Goal: Task Accomplishment & Management: Manage account settings

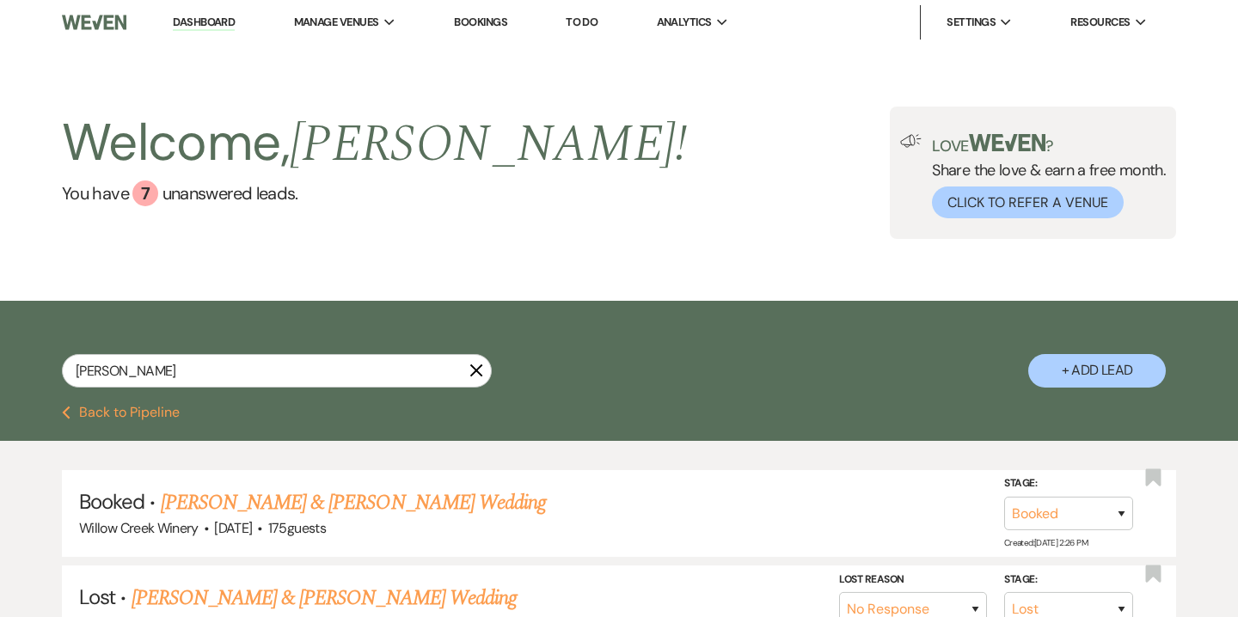
select select "8"
select select "5"
click at [63, 358] on div "[PERSON_NAME]" at bounding box center [277, 371] width 430 height 34
type input "[PERSON_NAME]"
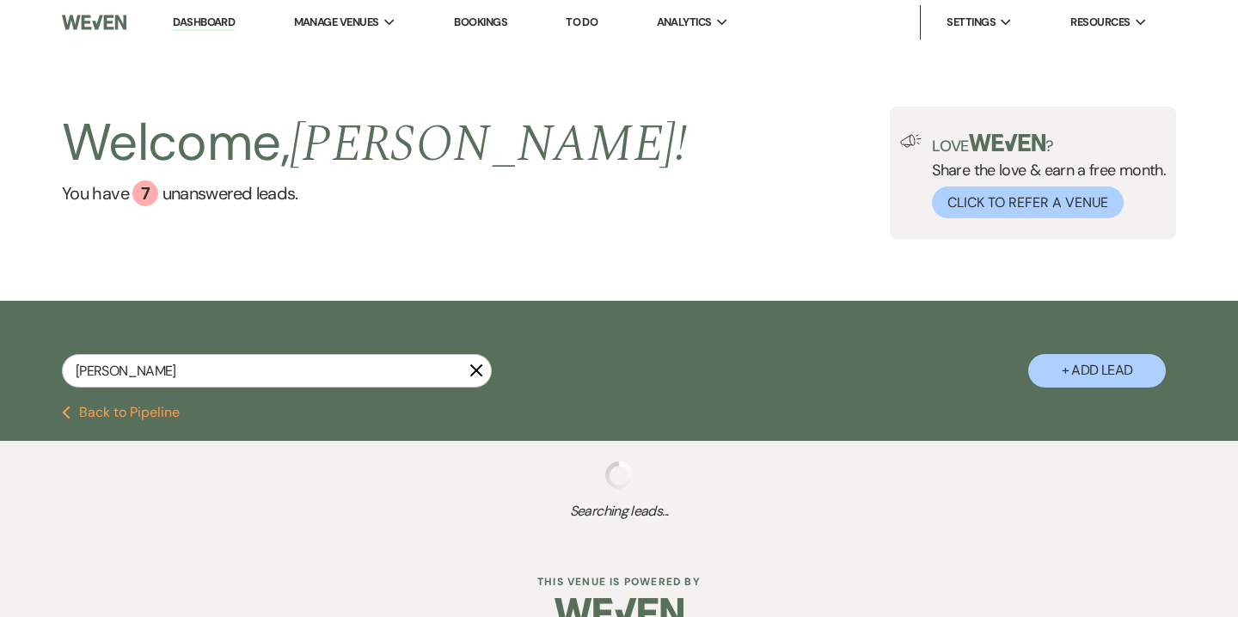
scroll to position [35, 0]
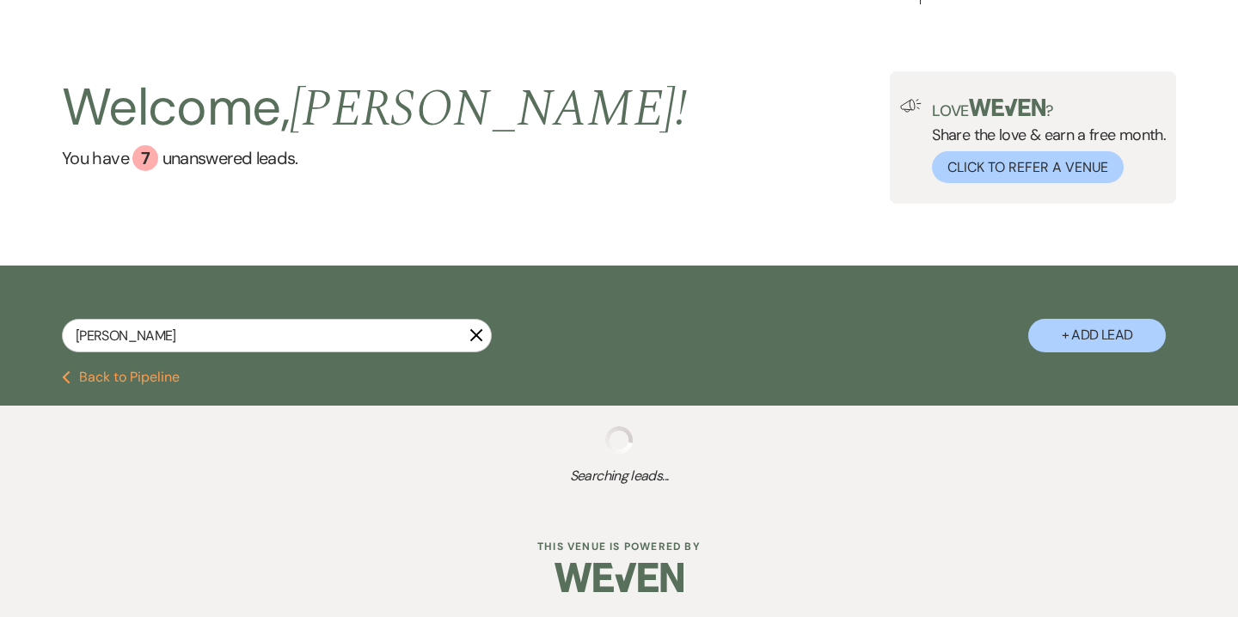
select select "5"
select select "8"
select select "5"
select select "8"
select select "7"
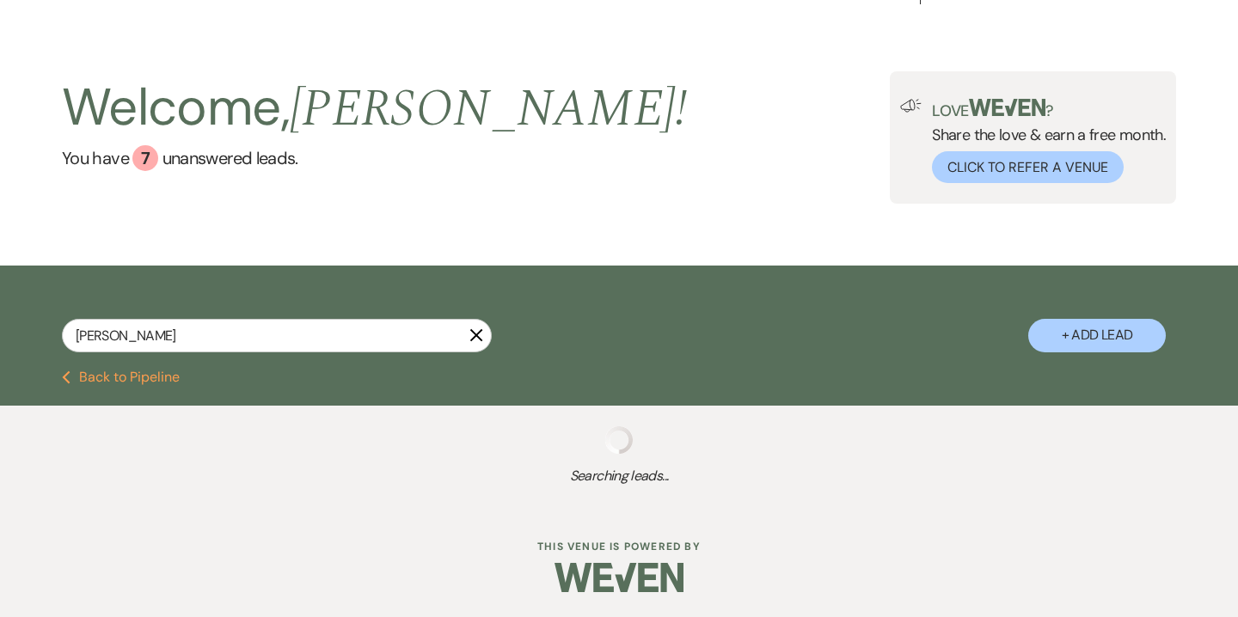
select select "8"
select select "5"
select select "8"
select select "4"
select select "8"
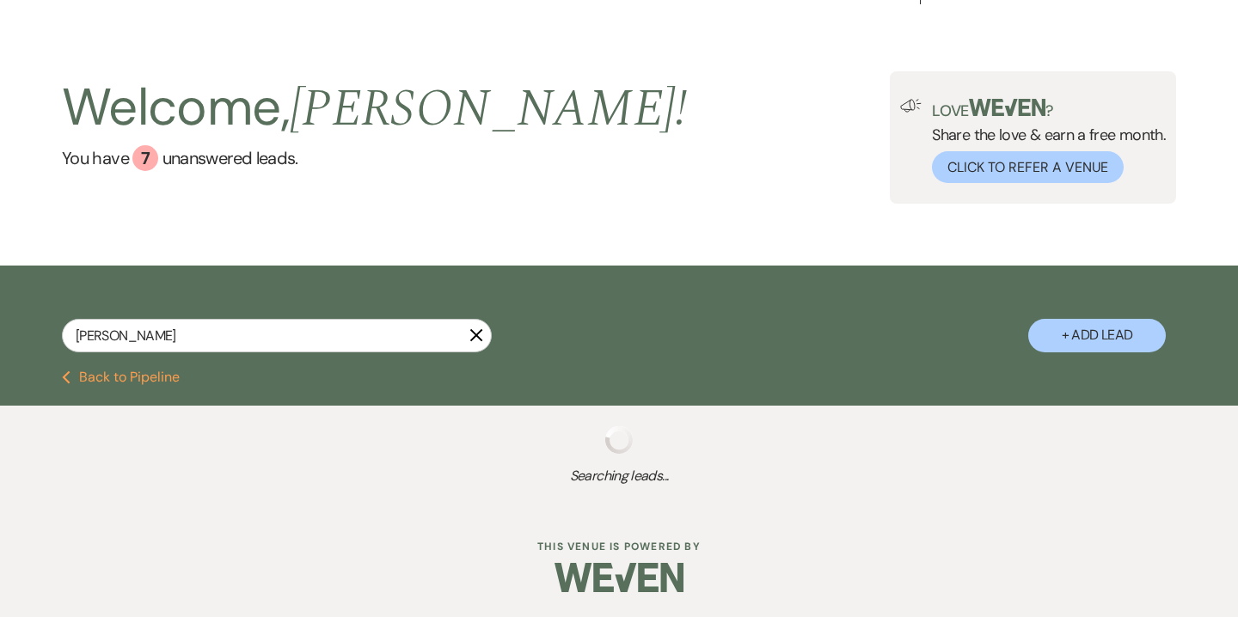
select select "5"
select select "8"
select select "5"
select select "8"
select select "6"
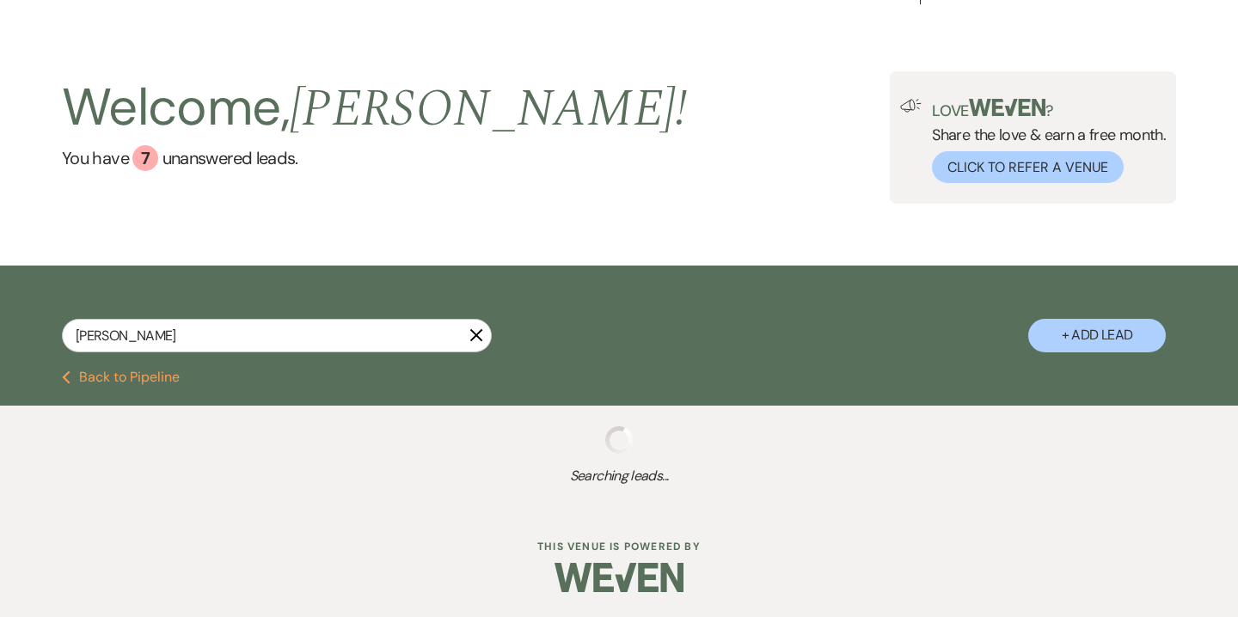
select select "8"
select select "7"
select select "8"
select select "4"
select select "8"
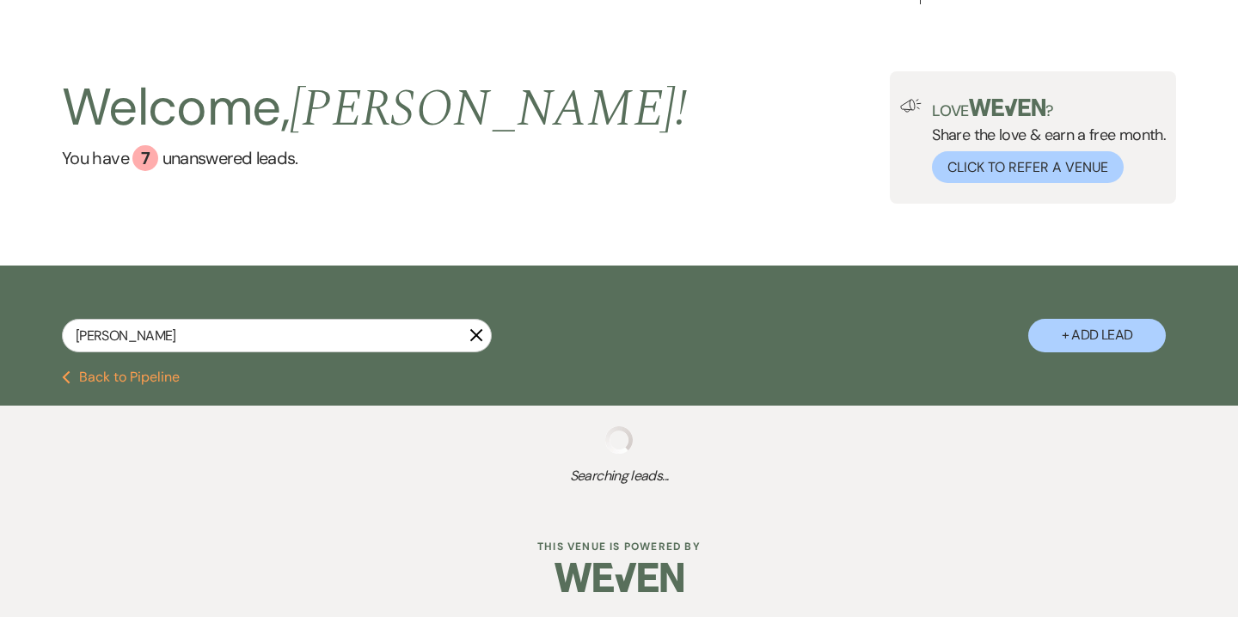
select select "5"
select select "8"
select select "4"
select select "8"
select select "5"
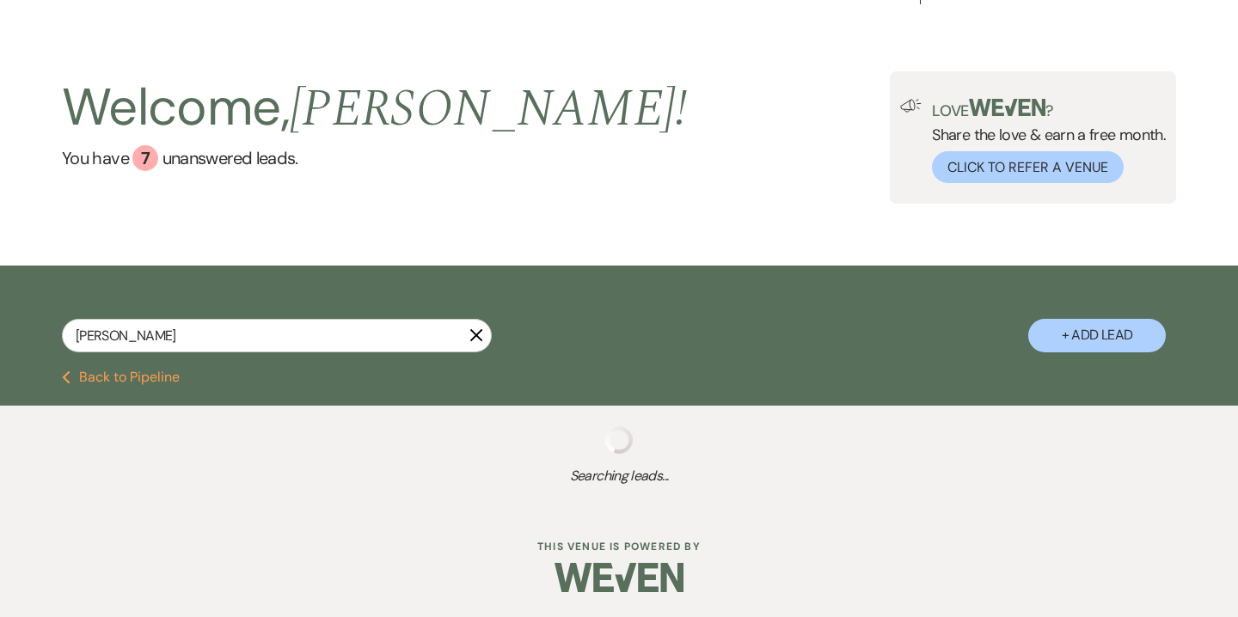
select select "8"
select select "5"
select select "8"
select select "5"
select select "8"
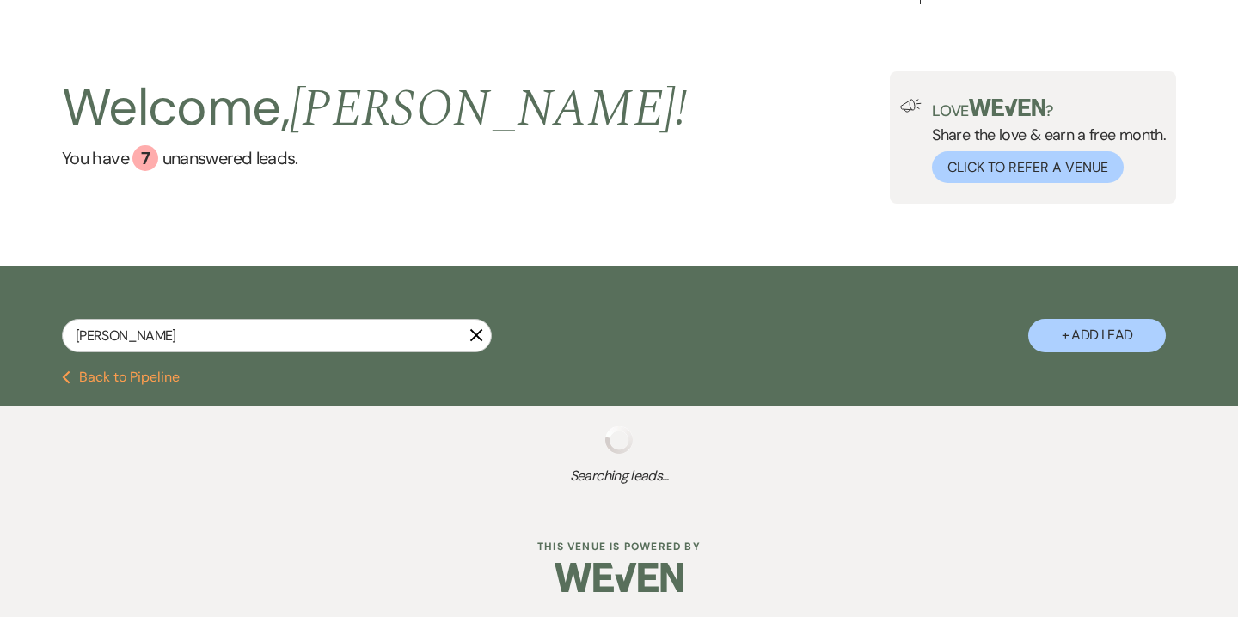
select select "6"
select select "8"
select select "5"
select select "8"
select select "5"
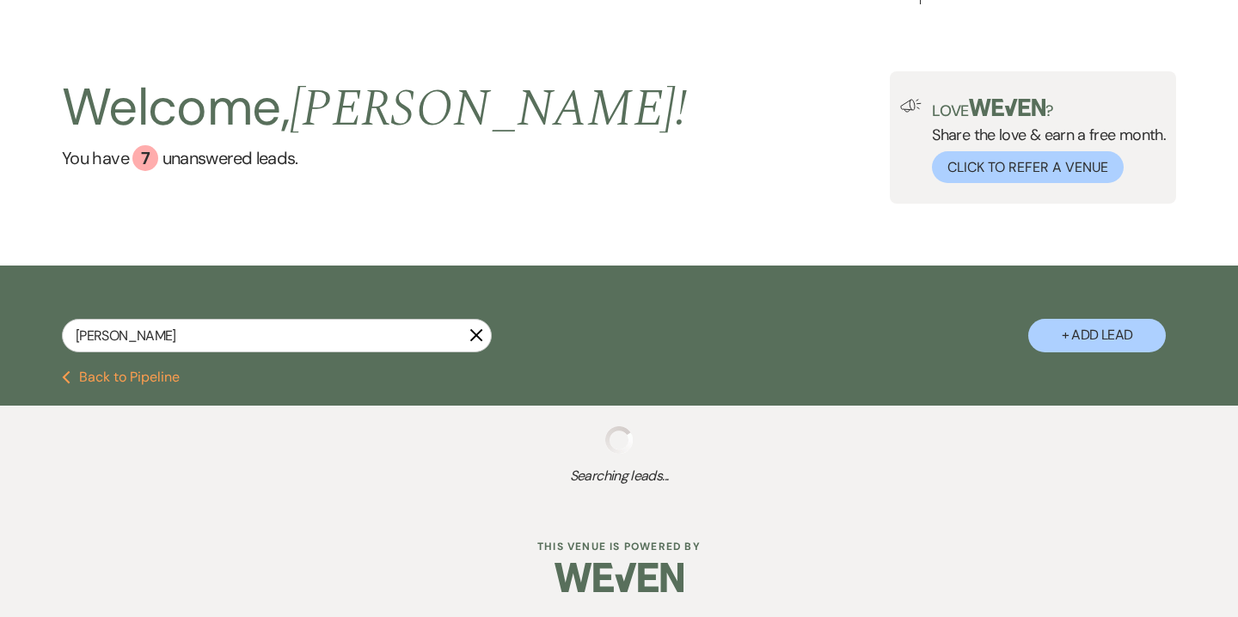
select select "8"
select select "5"
select select "8"
select select "5"
select select "8"
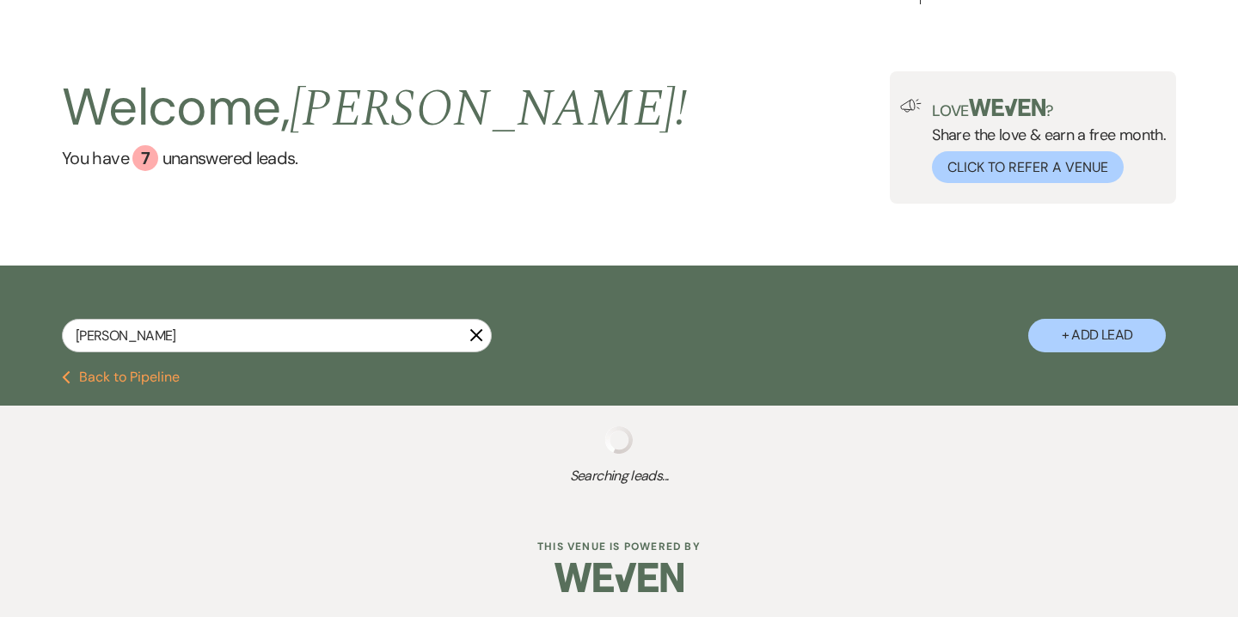
select select "5"
select select "8"
select select "5"
select select "8"
select select "5"
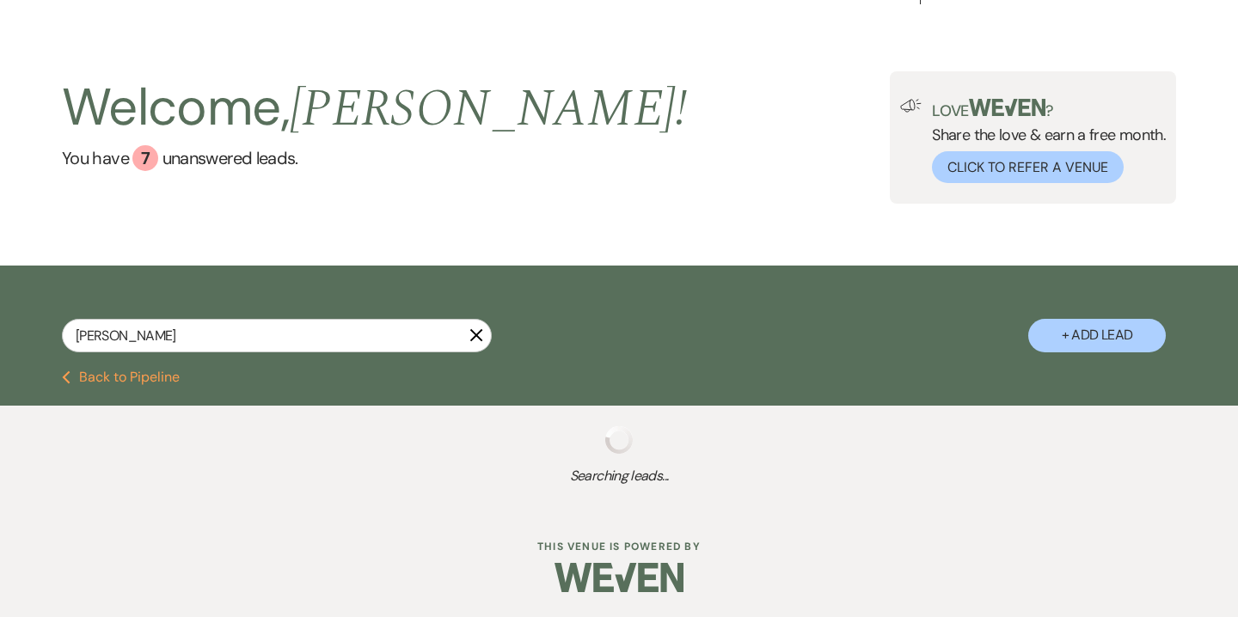
select select "8"
select select "10"
select select "8"
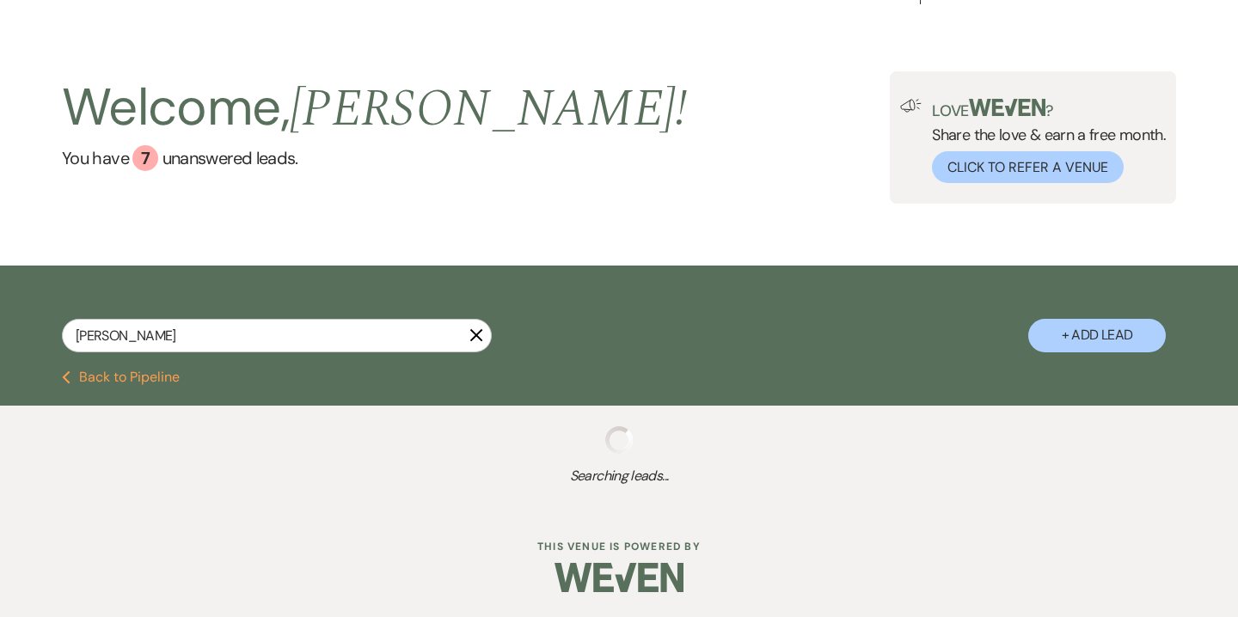
select select "5"
select select "8"
select select "2"
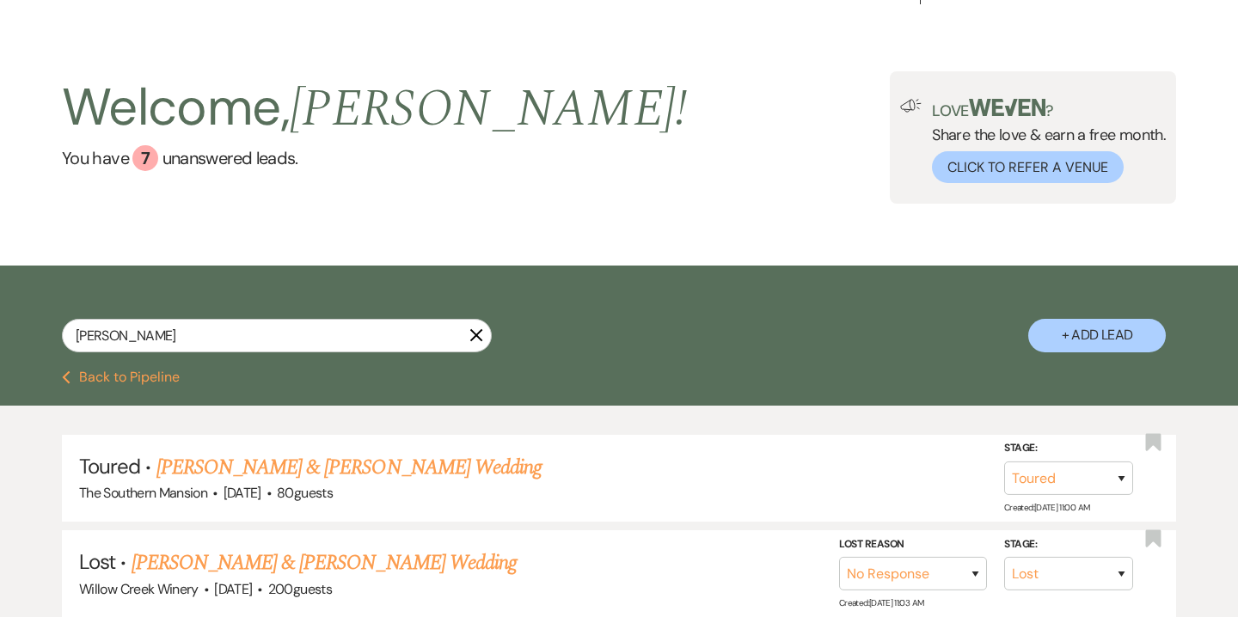
scroll to position [45, 0]
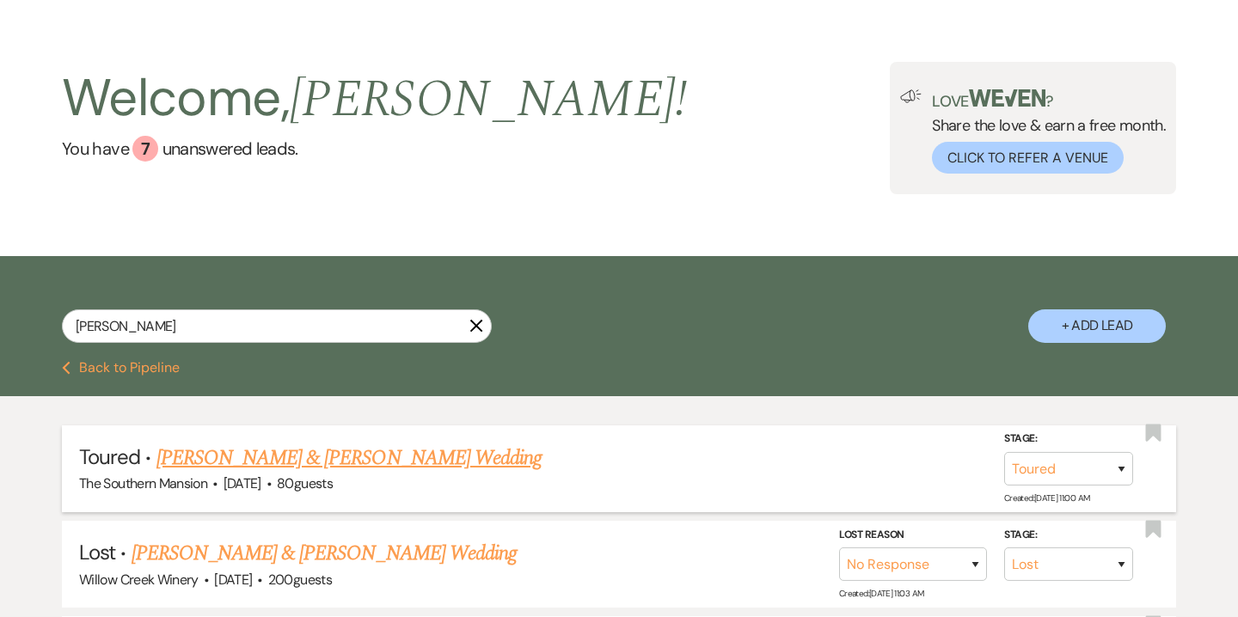
type input "[PERSON_NAME]"
click at [328, 460] on link "[PERSON_NAME] & [PERSON_NAME] Wedding" at bounding box center [348, 458] width 385 height 31
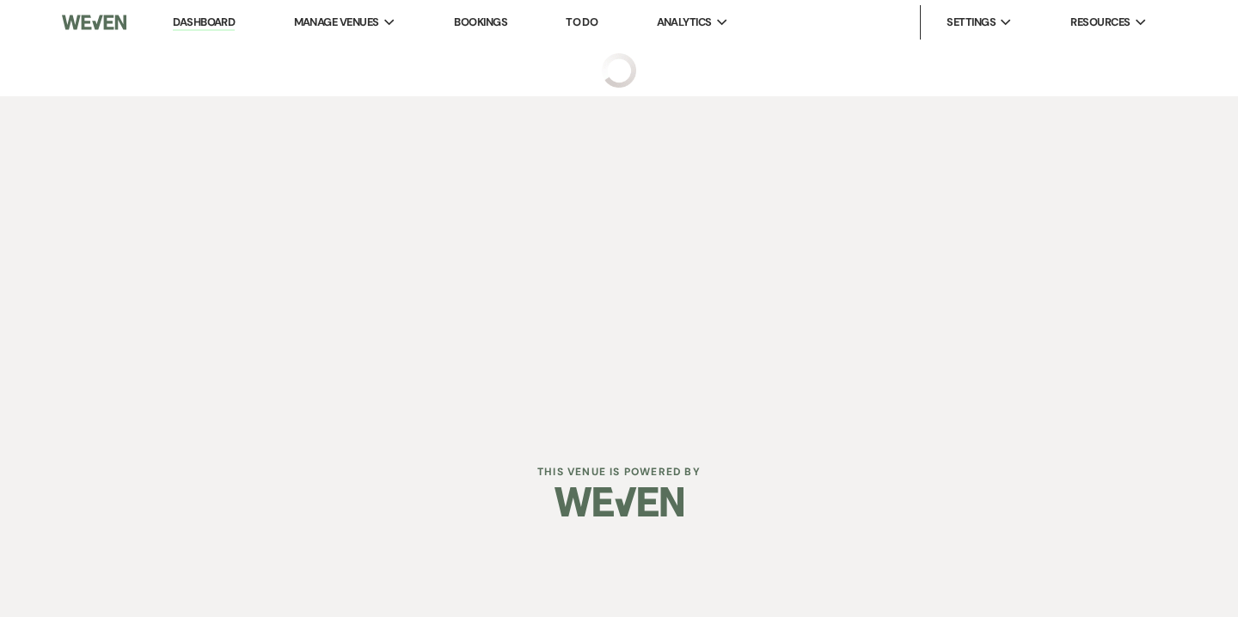
select select "5"
select select "14"
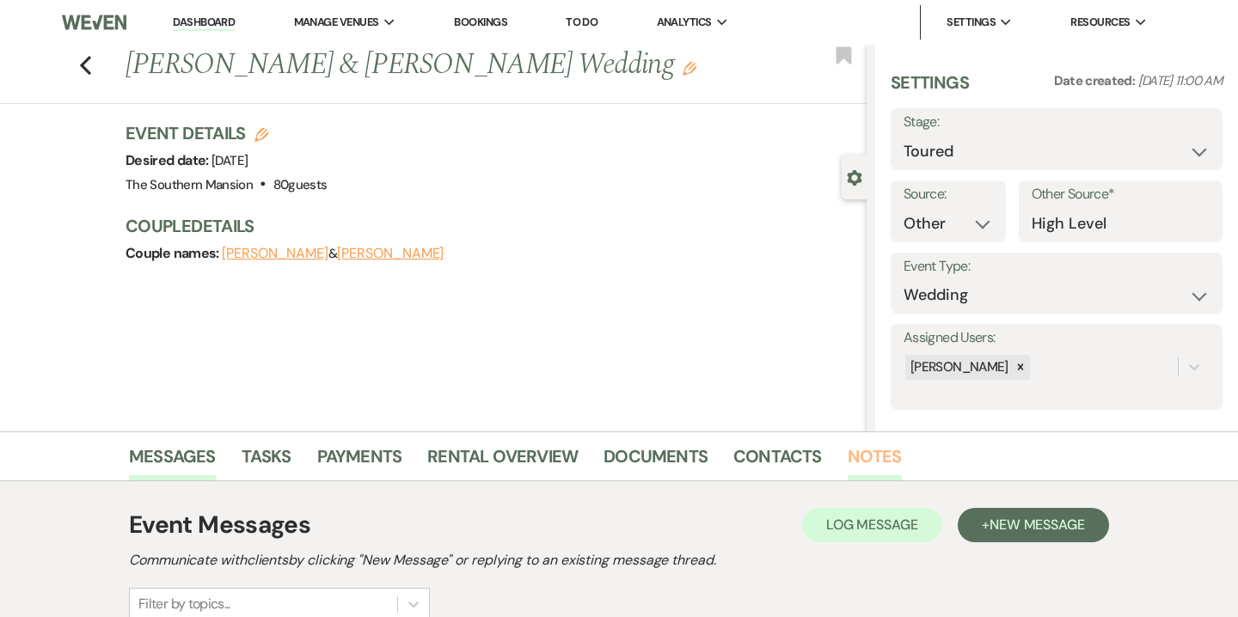
click at [856, 464] on link "Notes" at bounding box center [875, 462] width 54 height 38
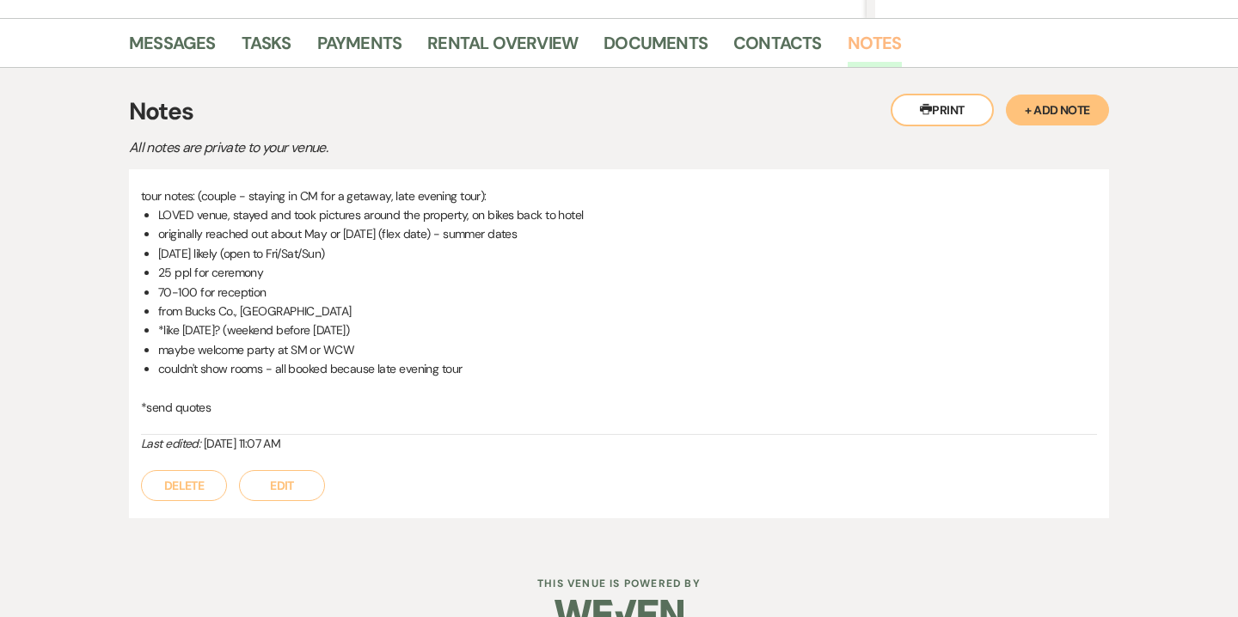
scroll to position [418, 0]
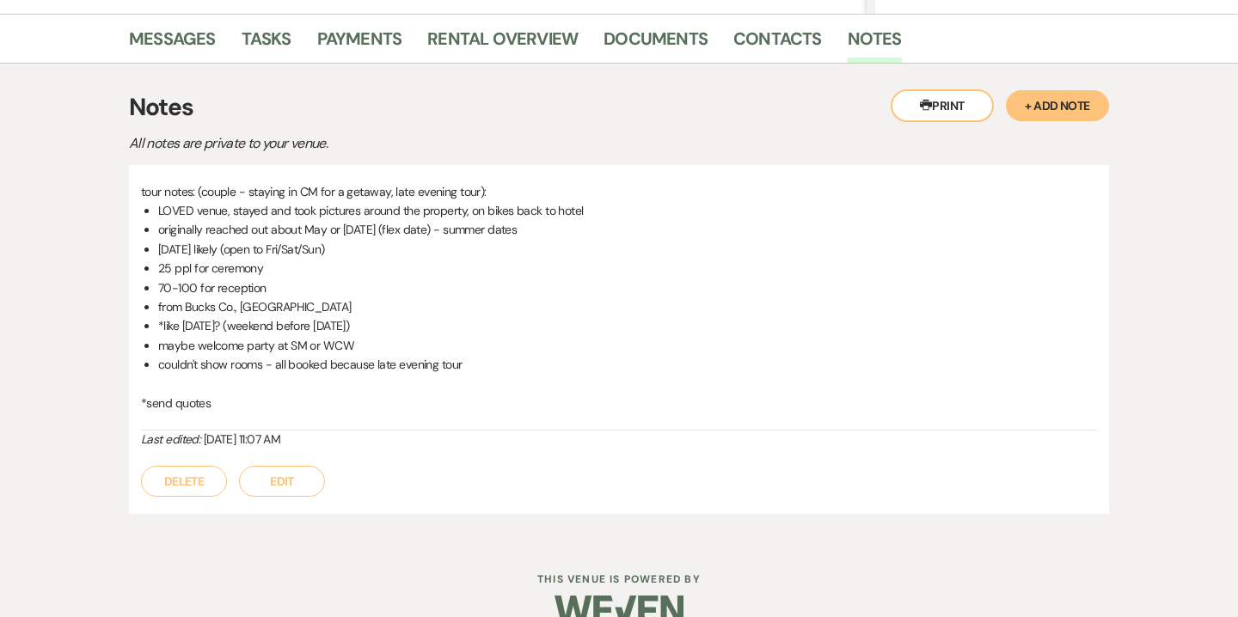
click at [272, 478] on button "Edit" at bounding box center [282, 481] width 86 height 31
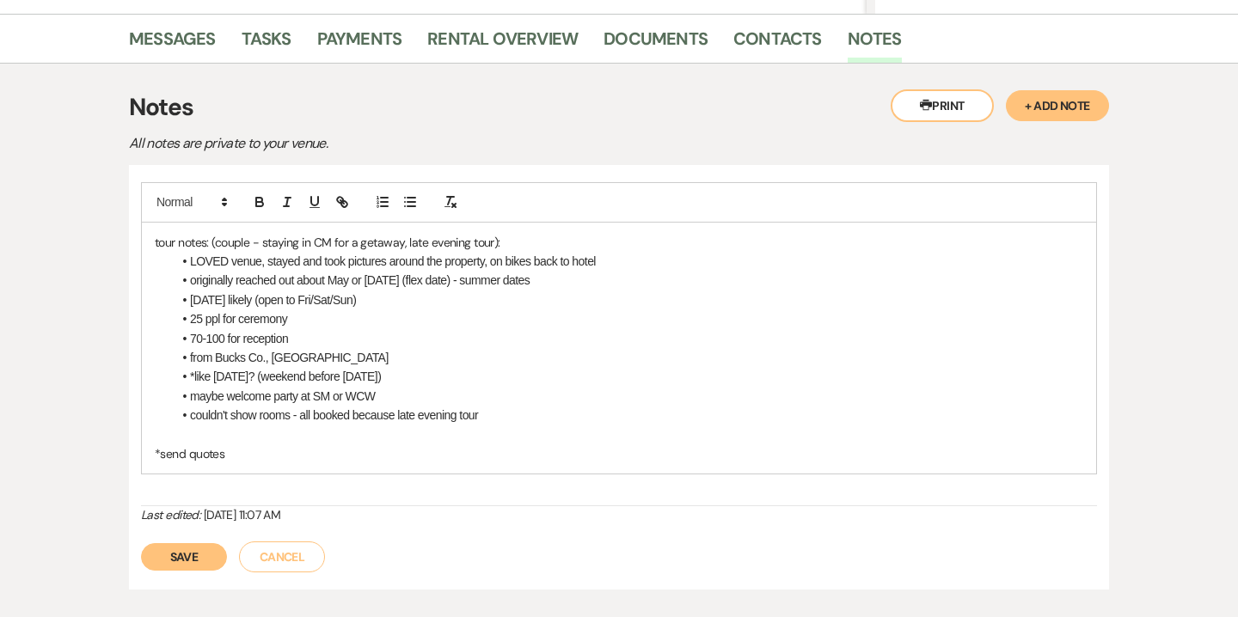
click at [297, 354] on li "from Bucks Co., [GEOGRAPHIC_DATA]" at bounding box center [627, 357] width 911 height 19
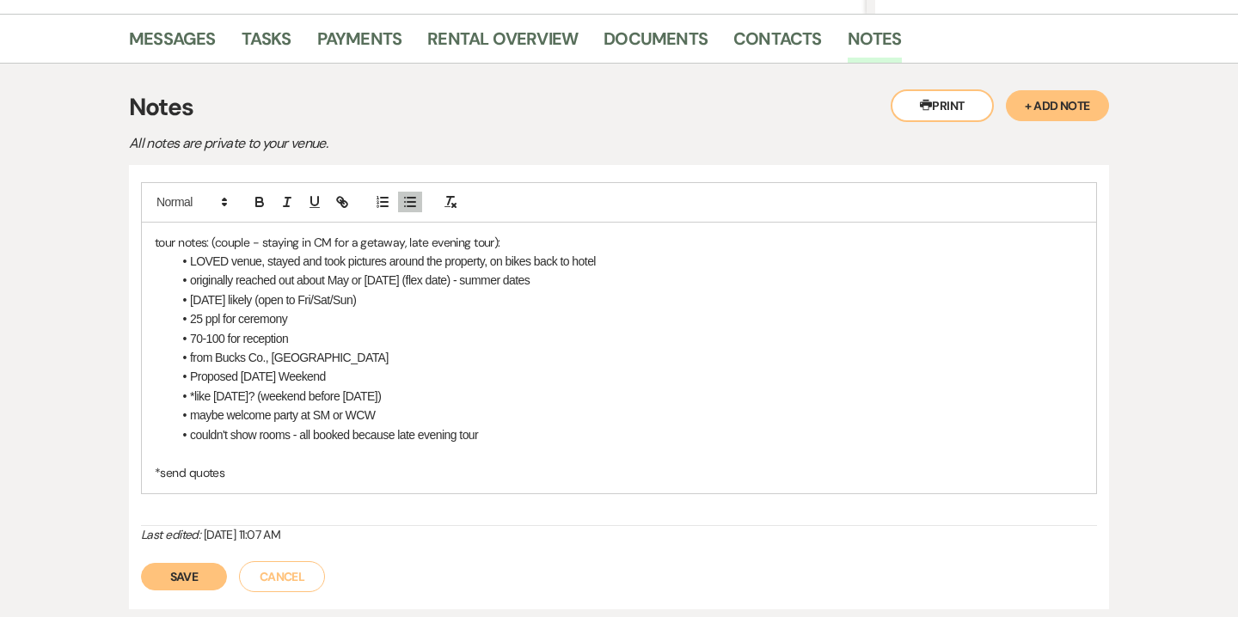
click at [483, 426] on li "couldn't show rooms - all booked because late evening tour" at bounding box center [627, 435] width 911 height 19
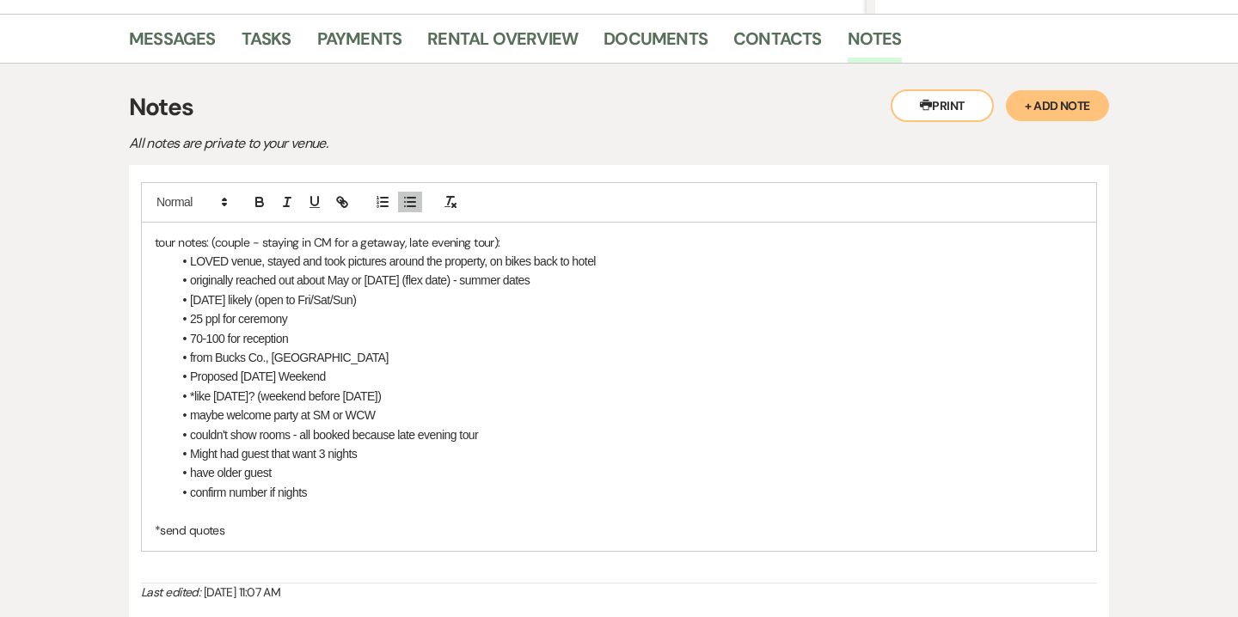
click at [190, 493] on li "confirm number if nights" at bounding box center [627, 492] width 911 height 19
drag, startPoint x: 190, startPoint y: 497, endPoint x: 323, endPoint y: 498, distance: 133.3
click at [323, 498] on li "confirm number if nights" at bounding box center [627, 492] width 911 height 19
copy li "confirm number if nights"
click at [366, 453] on li "Might had guest that want 3 nights" at bounding box center [627, 453] width 911 height 19
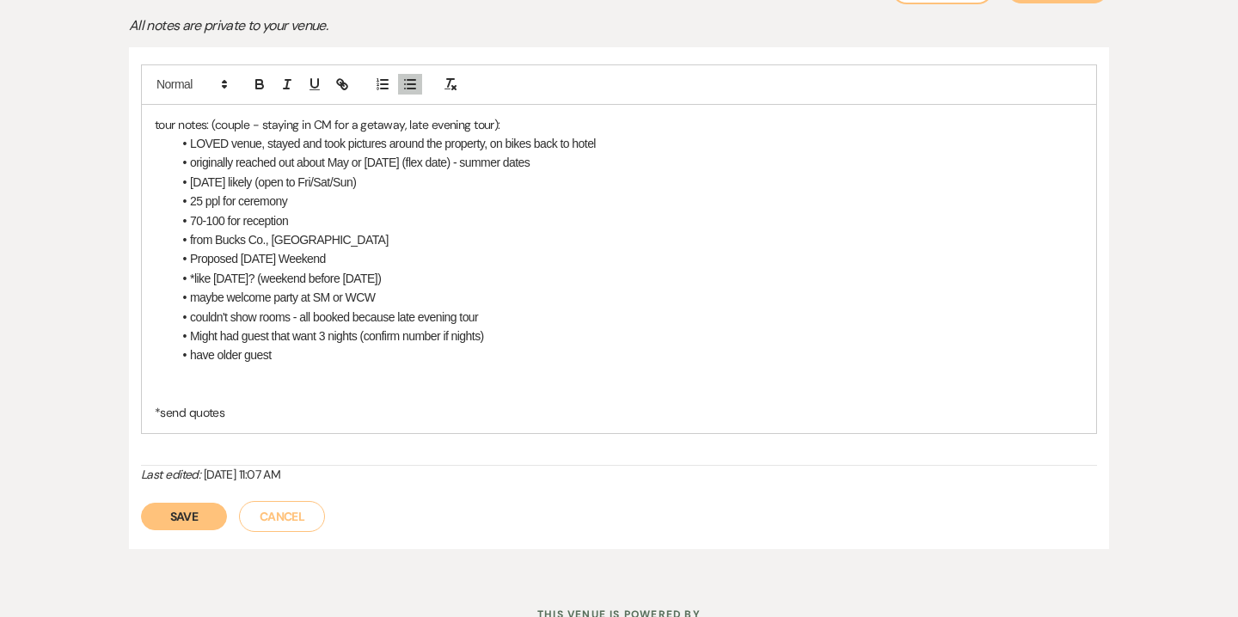
scroll to position [554, 0]
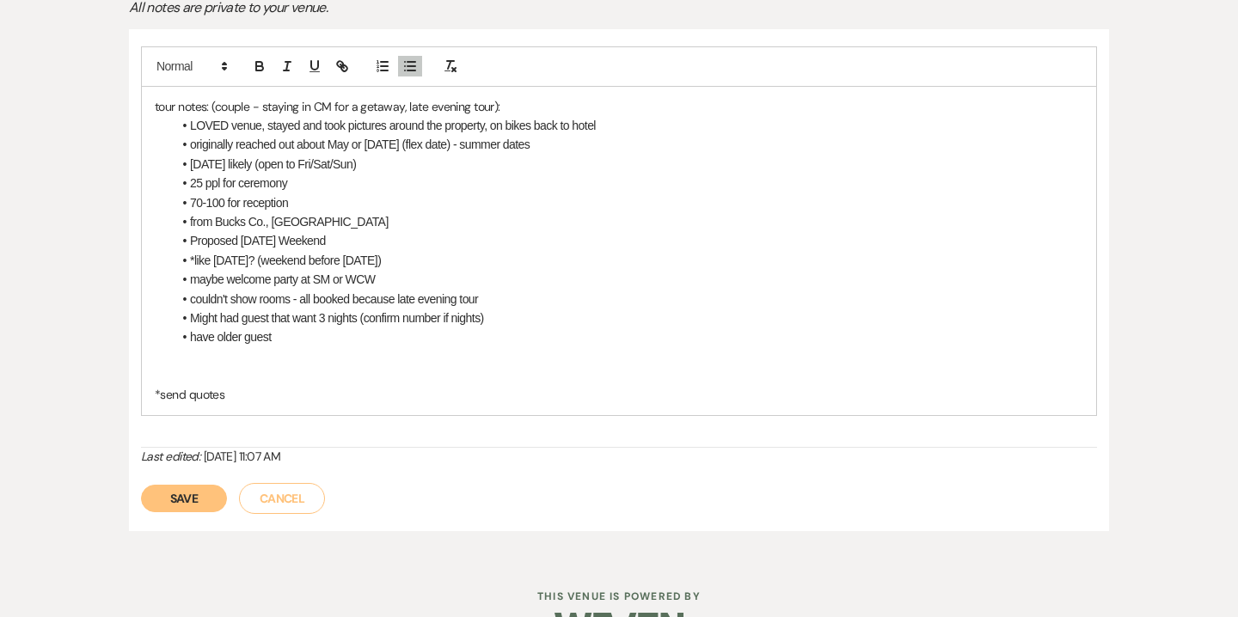
click at [208, 493] on button "Save" at bounding box center [184, 499] width 86 height 28
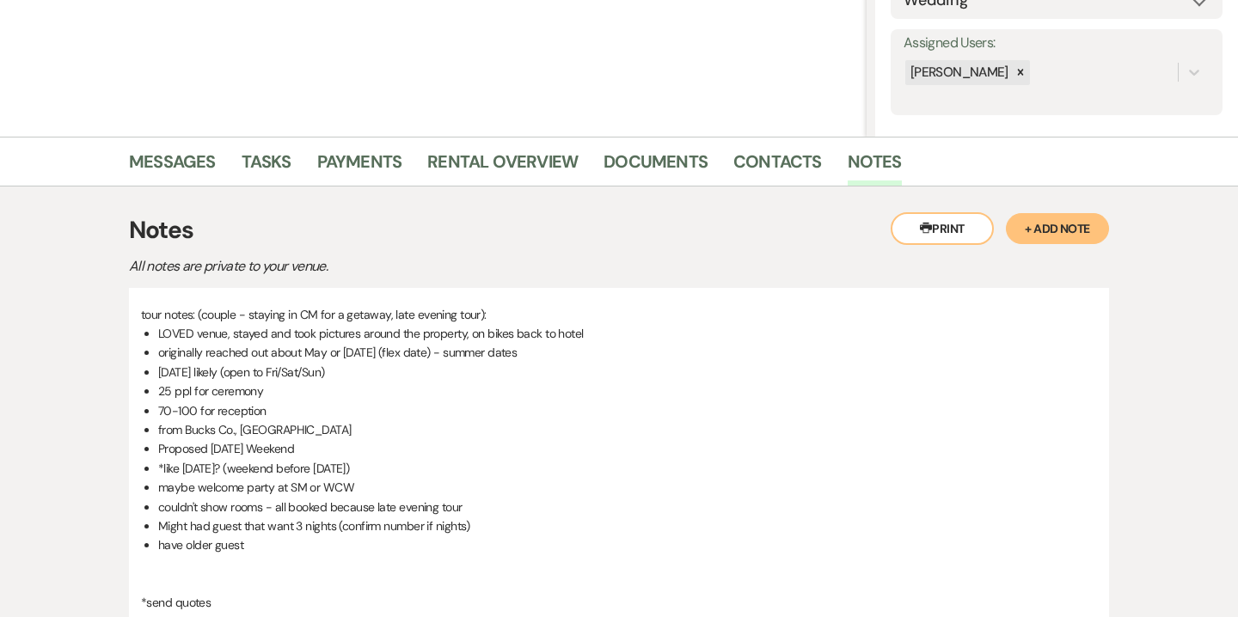
scroll to position [0, 0]
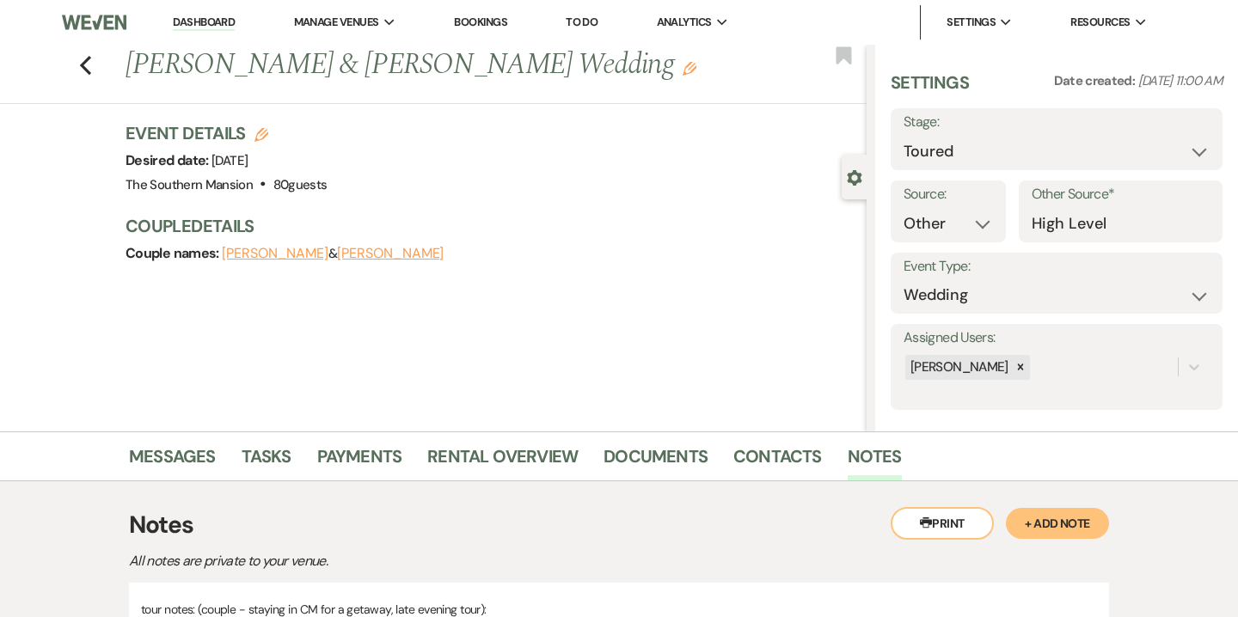
click at [490, 22] on link "Bookings" at bounding box center [480, 22] width 53 height 15
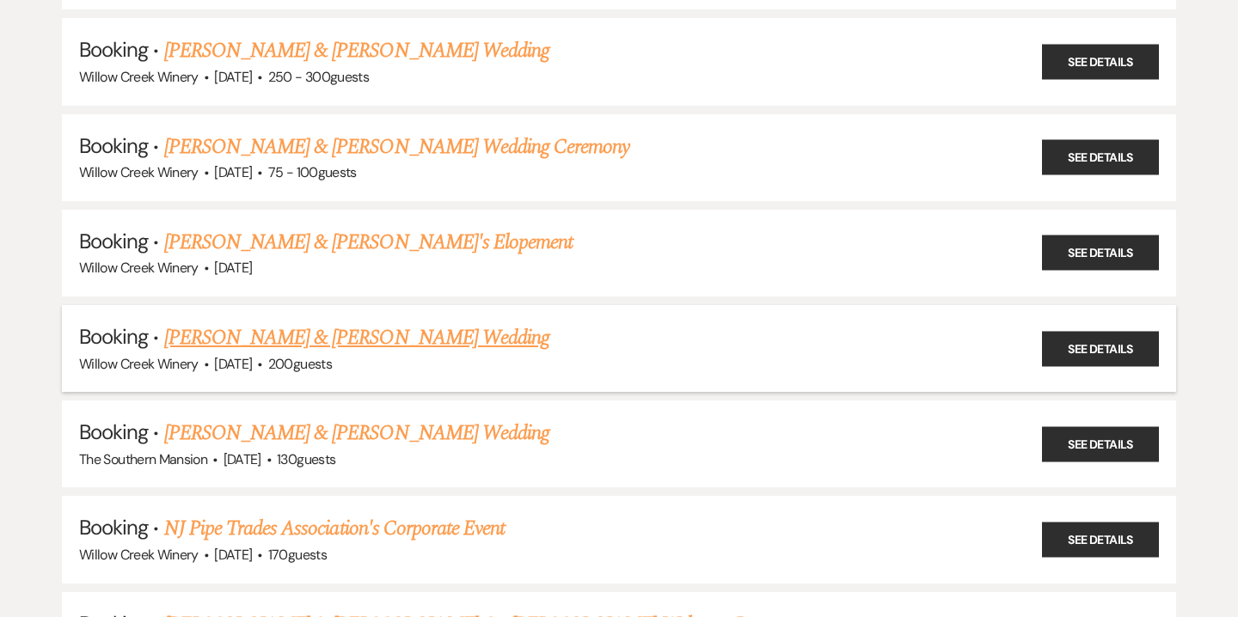
scroll to position [1150, 0]
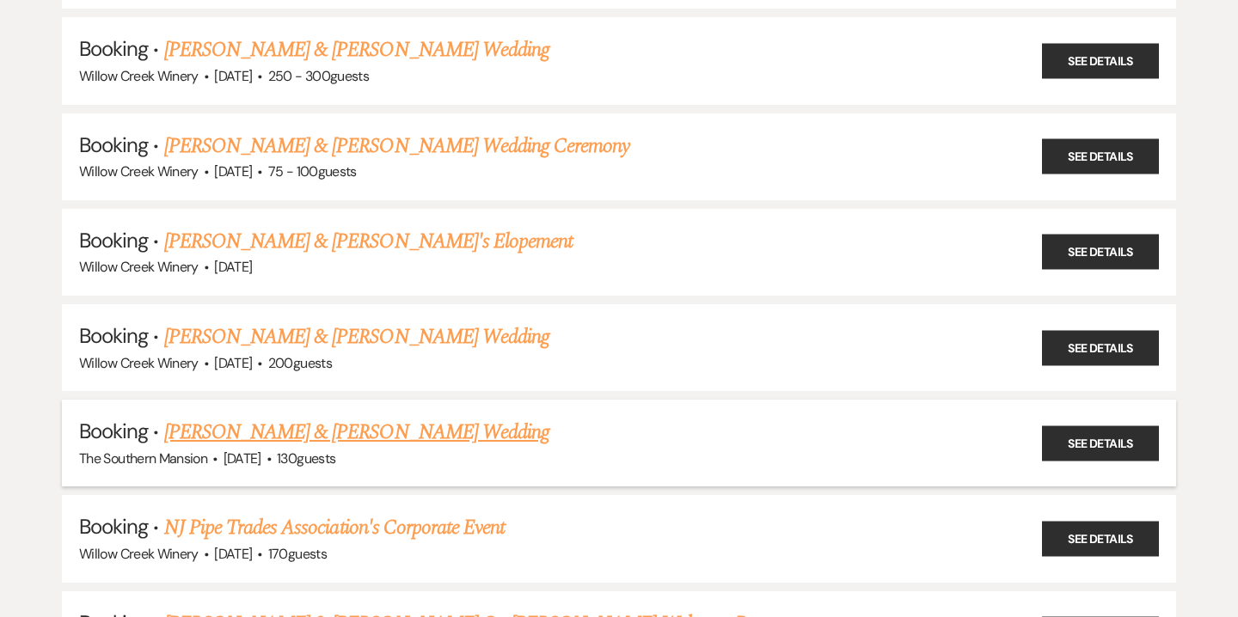
click at [369, 422] on link "[PERSON_NAME] & [PERSON_NAME] Wedding" at bounding box center [356, 432] width 385 height 31
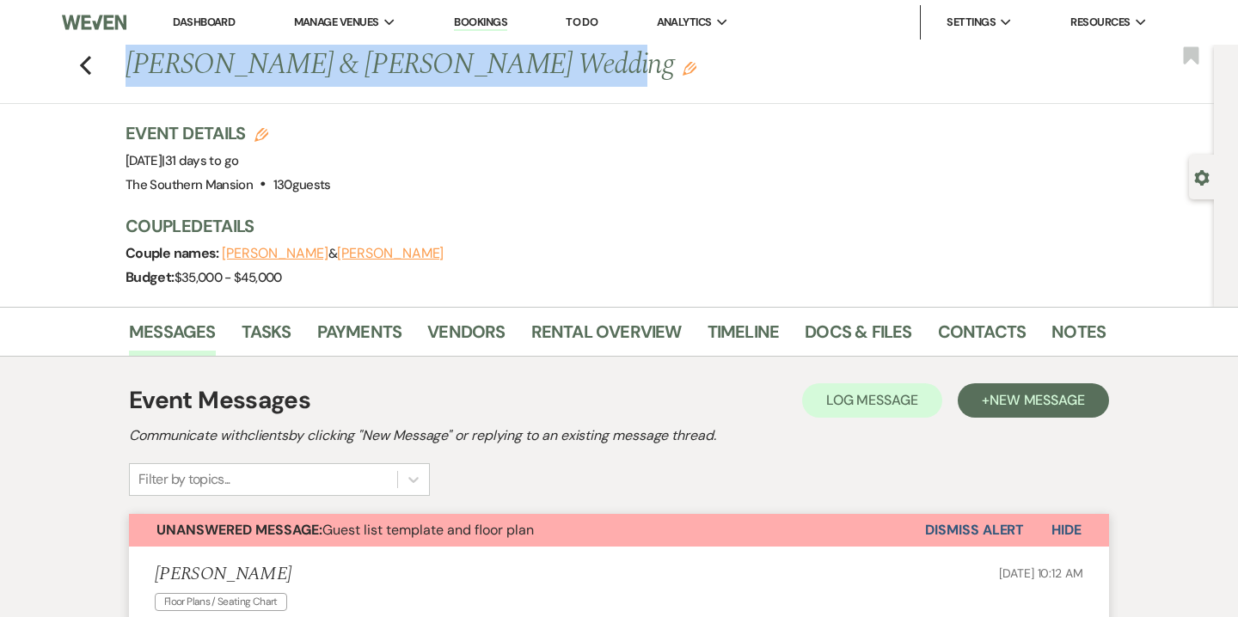
drag, startPoint x: 528, startPoint y: 64, endPoint x: 113, endPoint y: 81, distance: 415.6
click at [113, 81] on div "Previous [PERSON_NAME] & [PERSON_NAME] Wedding Edit Bookmark" at bounding box center [602, 74] width 1222 height 59
copy h1 "[PERSON_NAME] & [PERSON_NAME] Wedding"
